Goal: Complete application form

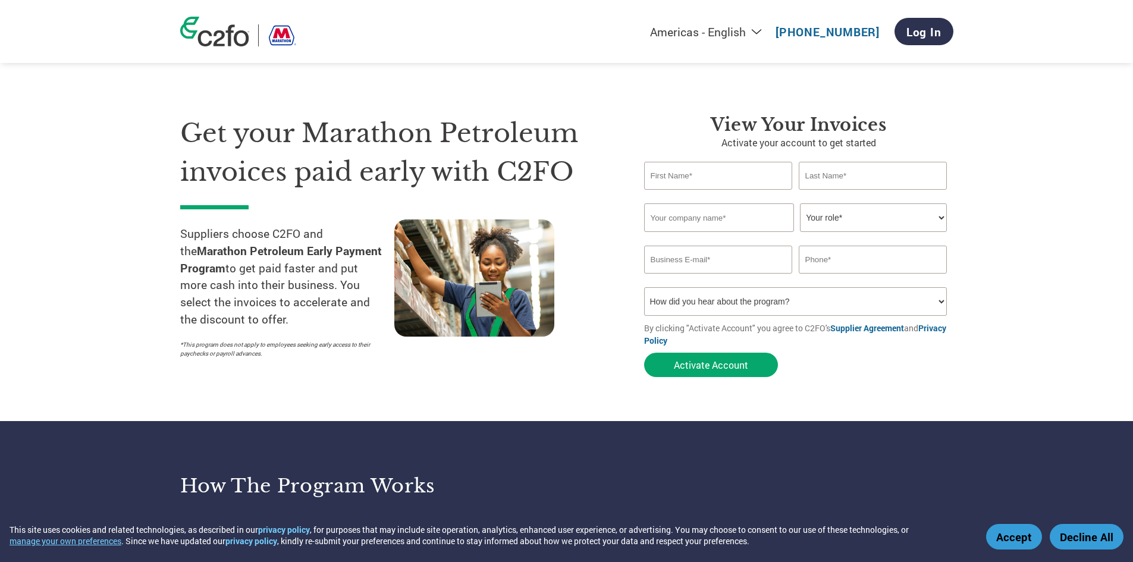
click at [708, 191] on div "Invalid first name or first name is too long" at bounding box center [718, 195] width 149 height 8
click at [710, 183] on input "text" at bounding box center [718, 176] width 149 height 28
type input "james"
type input "lorenz"
type input "AH Inc"
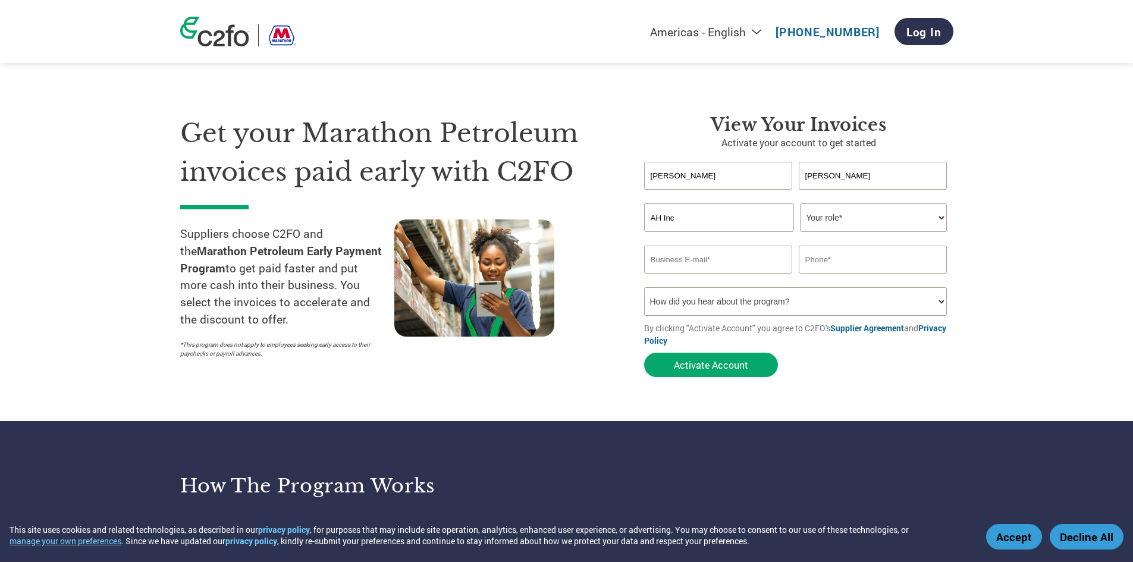
type input "jamesl@ahincnd.com"
click at [861, 223] on select "Your role* CFO Controller Credit Manager Finance Director Treasurer CEO Preside…" at bounding box center [873, 217] width 147 height 29
select select "OTHER"
click at [800, 203] on select "Your role* CFO Controller Credit Manager Finance Director Treasurer CEO Preside…" at bounding box center [873, 217] width 147 height 29
click at [847, 264] on input "text" at bounding box center [873, 260] width 149 height 28
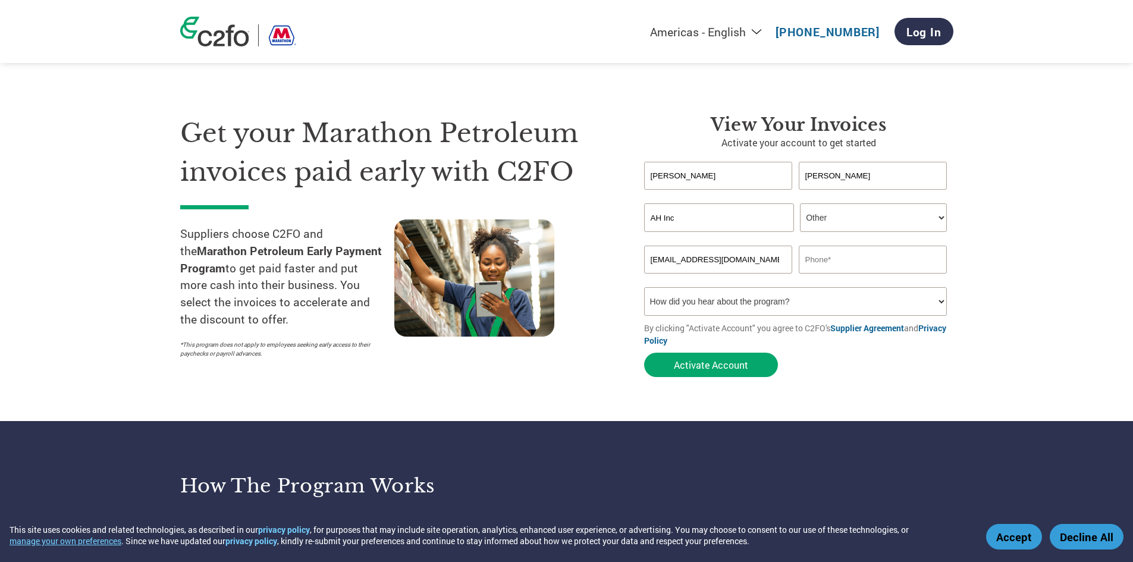
type input "7018702692"
click at [807, 308] on select "How did you hear about the program? Received a letter Email Social Media Online…" at bounding box center [795, 301] width 303 height 29
select select "Other"
click at [644, 287] on select "How did you hear about the program? Received a letter Email Social Media Online…" at bounding box center [795, 301] width 303 height 29
click at [704, 372] on button "Activate Account" at bounding box center [711, 365] width 134 height 24
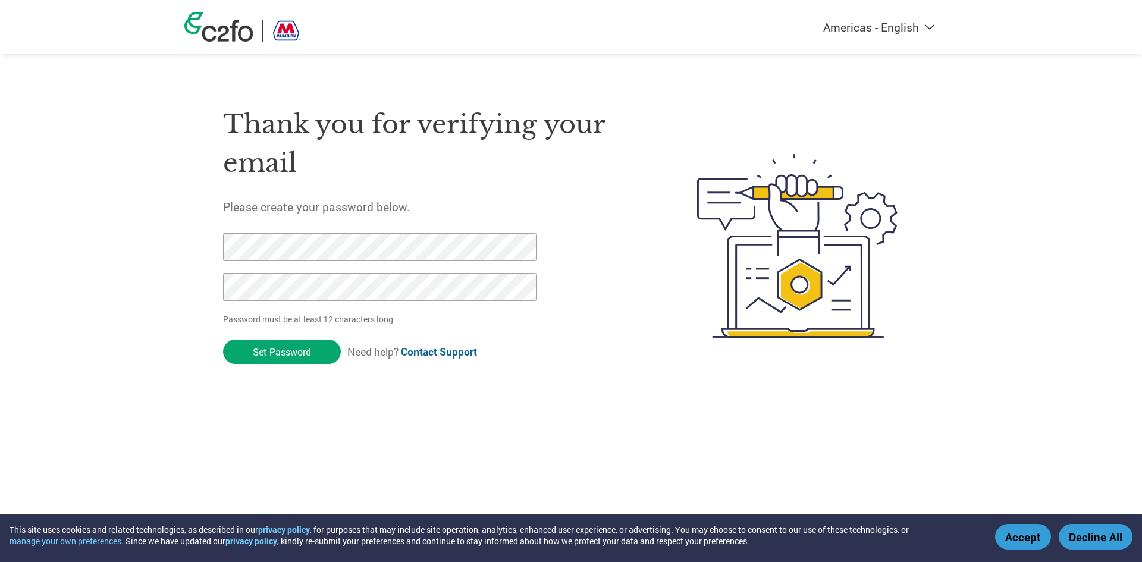
click at [223, 340] on input "Set Password" at bounding box center [282, 352] width 118 height 24
click at [456, 338] on form "Password must be at least 12 characters long Set Password Need help? Contact Su…" at bounding box center [390, 301] width 334 height 137
click at [108, 283] on div "Americas - English Américas - Español [GEOGRAPHIC_DATA] - Português Amériques -…" at bounding box center [571, 198] width 1142 height 397
click at [57, 253] on div "Americas - English Américas - Español [GEOGRAPHIC_DATA] - Português Amériques -…" at bounding box center [571, 198] width 1142 height 397
click input "Set Password" at bounding box center [282, 352] width 118 height 24
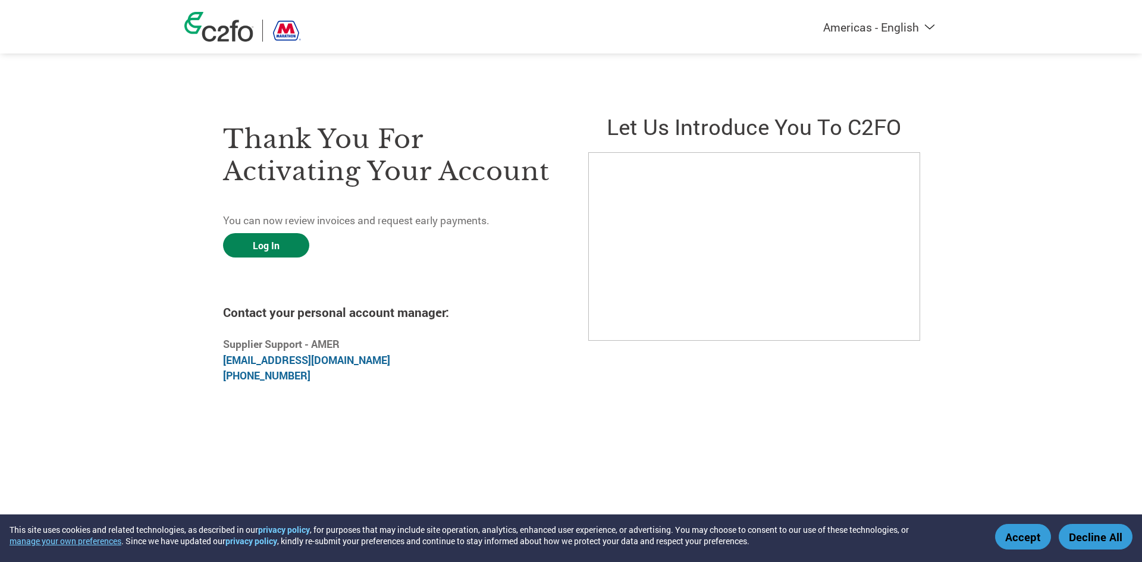
click at [271, 246] on link "Log In" at bounding box center [266, 245] width 86 height 24
